Goal: Check status: Check status

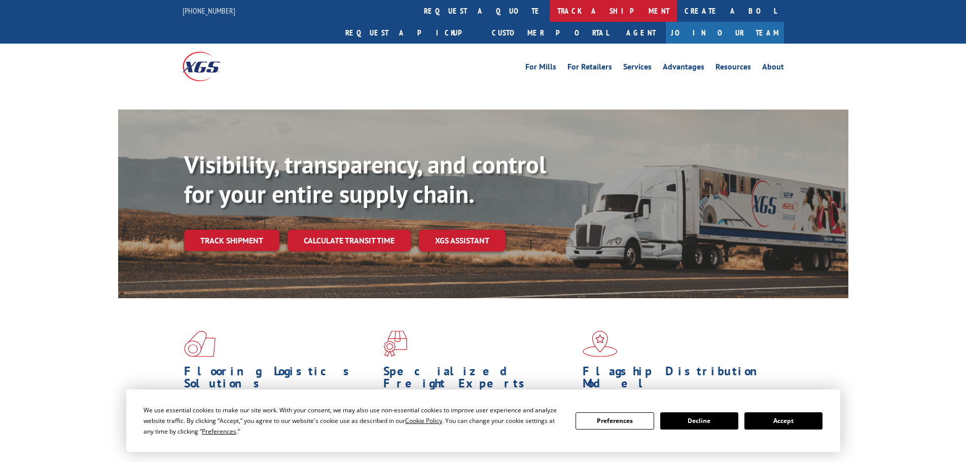
click at [550, 11] on link "track a shipment" at bounding box center [613, 11] width 127 height 22
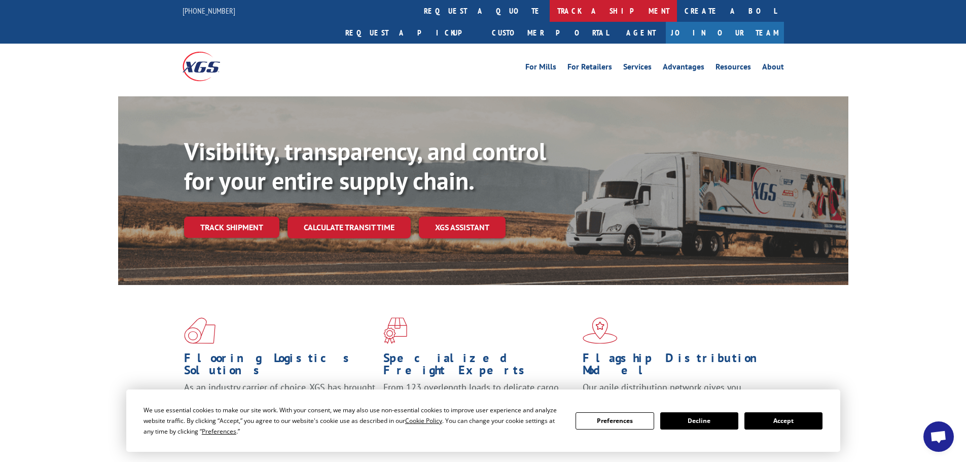
click at [550, 8] on link "track a shipment" at bounding box center [613, 11] width 127 height 22
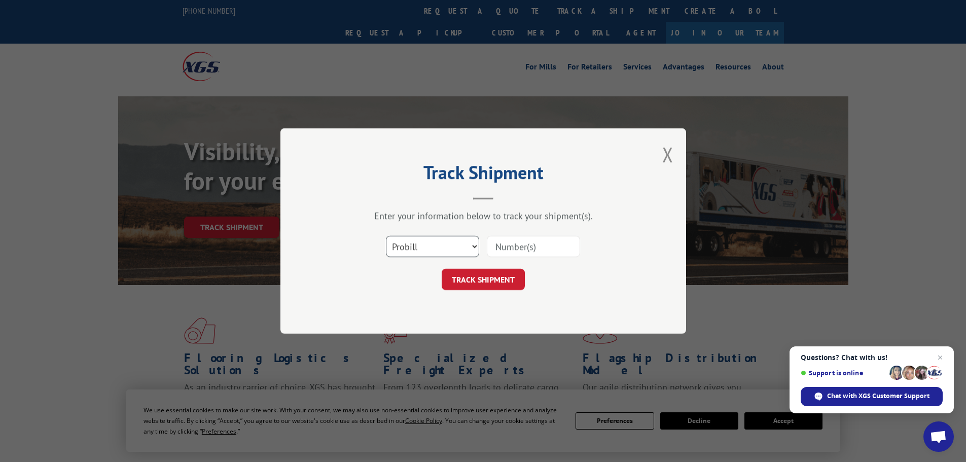
click at [457, 245] on select "Select category... Probill BOL PO" at bounding box center [432, 246] width 93 height 21
click at [386, 236] on select "Select category... Probill BOL PO" at bounding box center [432, 246] width 93 height 21
click at [521, 246] on input at bounding box center [533, 246] width 93 height 21
paste input "17342251"
type input "17342251"
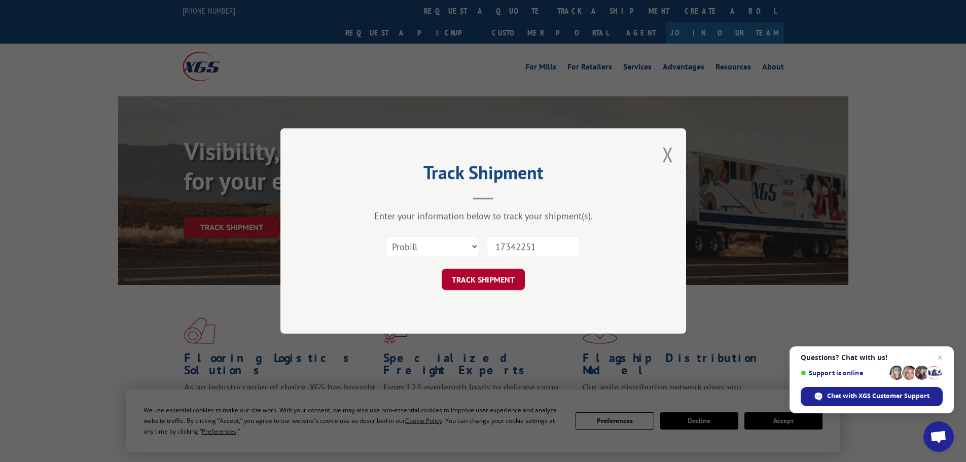
click at [502, 282] on button "TRACK SHIPMENT" at bounding box center [483, 279] width 83 height 21
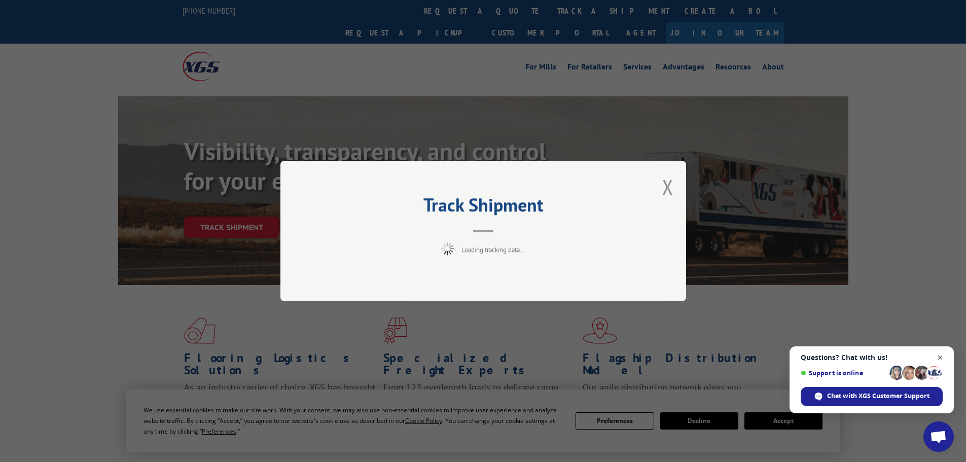
click at [942, 358] on span "Close chat" at bounding box center [940, 357] width 13 height 13
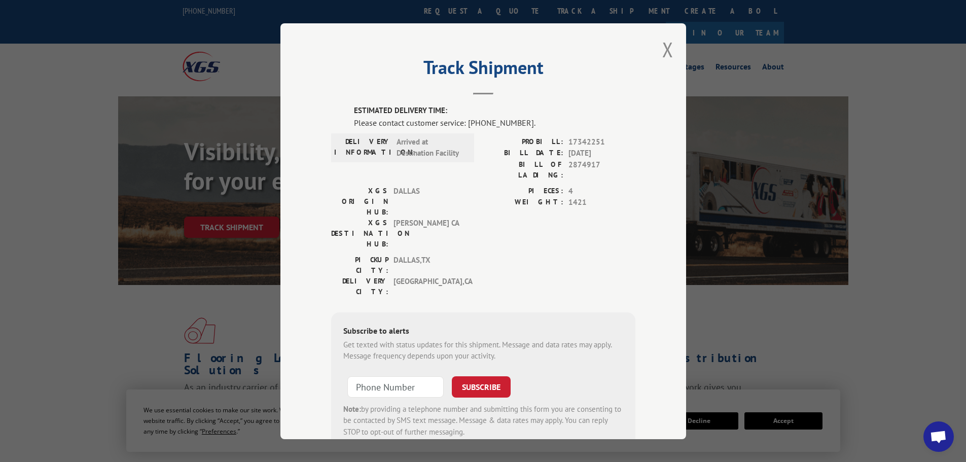
type input "+1 (___) ___-____"
click at [405, 376] on input "+1 (___) ___-____" at bounding box center [395, 386] width 96 height 21
type input "+1 (___) ___-____"
paste input "9) 167-5189"
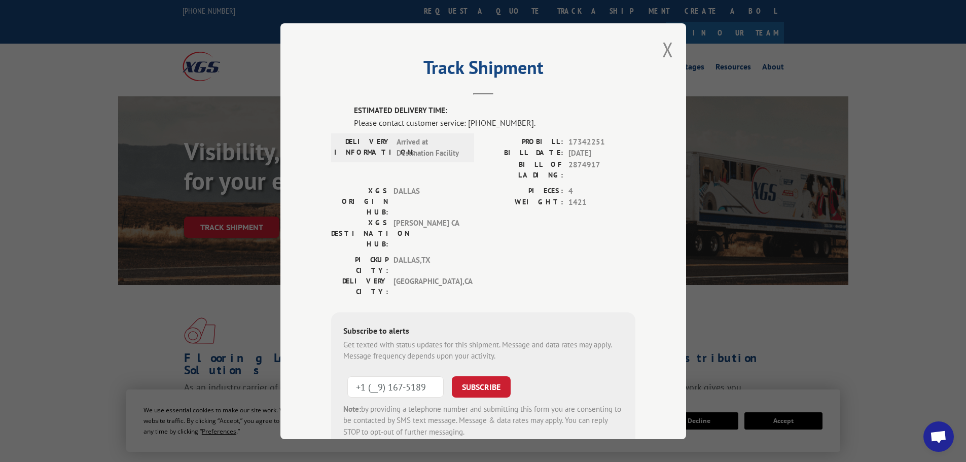
drag, startPoint x: 421, startPoint y: 326, endPoint x: 340, endPoint y: 316, distance: 82.2
click at [343, 370] on form "+1 (__9) 167-5189 SUBSCRIBE Note: by providing a telephone number and submittin…" at bounding box center [483, 404] width 280 height 68
type input "[PHONE_NUMBER]"
click at [487, 376] on button "SUBSCRIBE" at bounding box center [481, 386] width 59 height 21
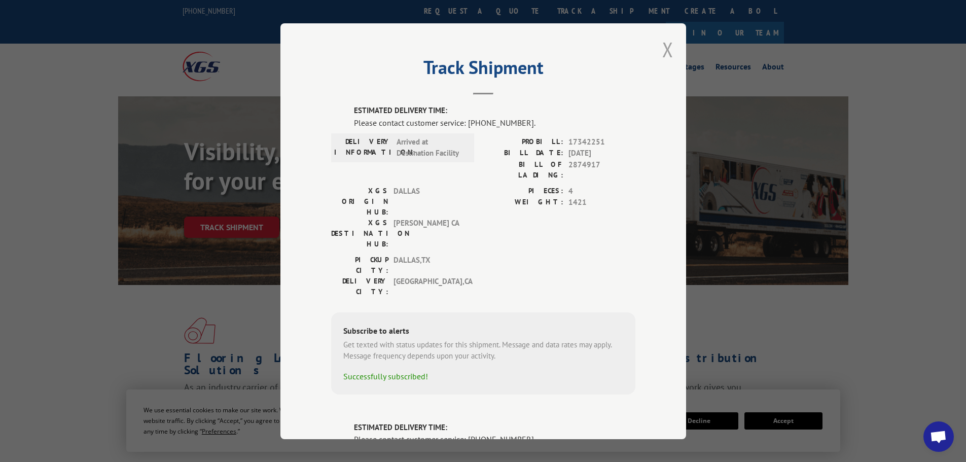
click at [664, 47] on button "Close modal" at bounding box center [667, 49] width 11 height 27
